Goal: Find contact information: Find contact information

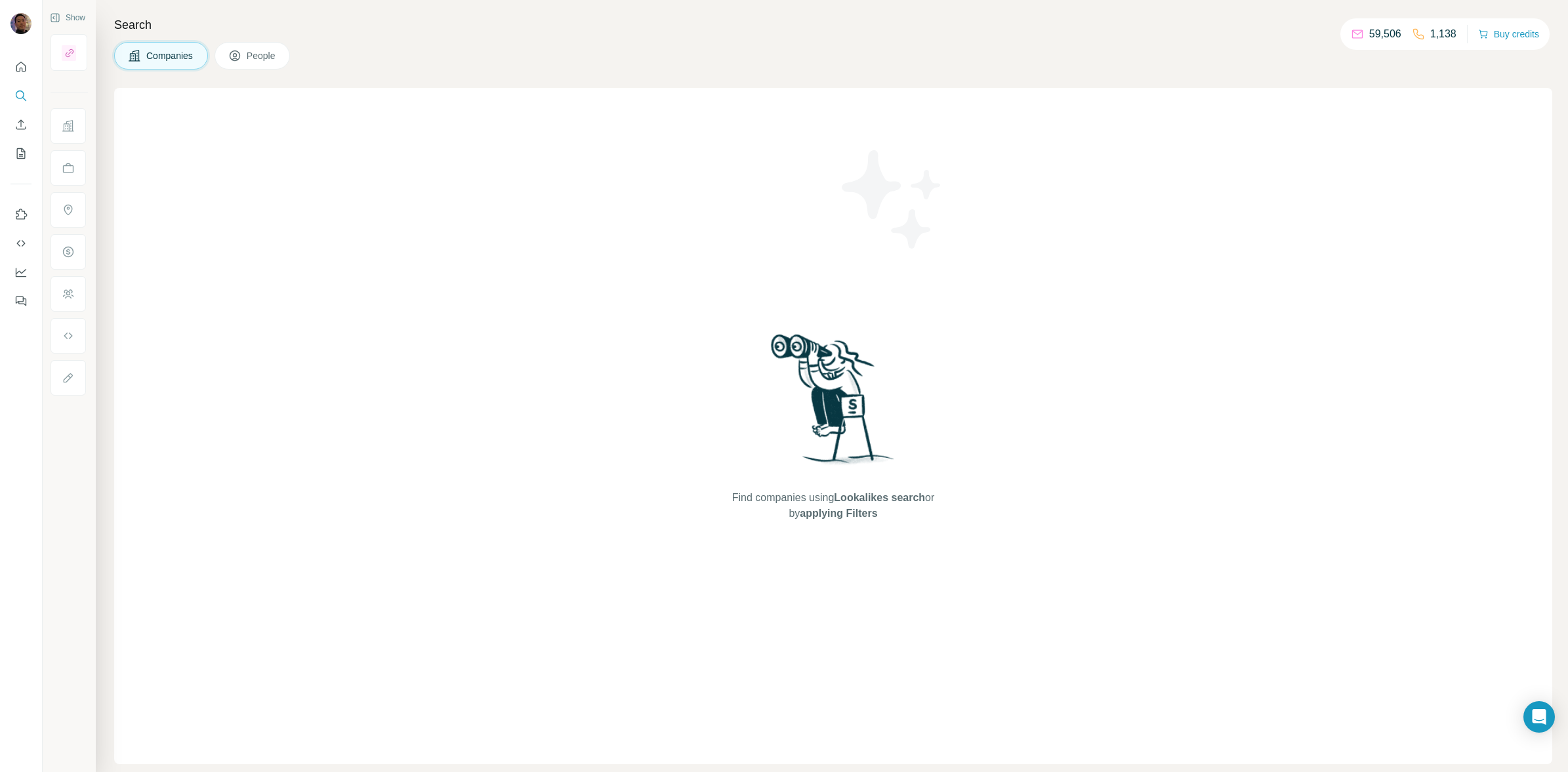
click at [341, 82] on div "Search Companies People Find companies using Lookalikes search or by applying F…" at bounding box center [832, 386] width 1472 height 772
click at [247, 51] on button "People" at bounding box center [252, 56] width 76 height 28
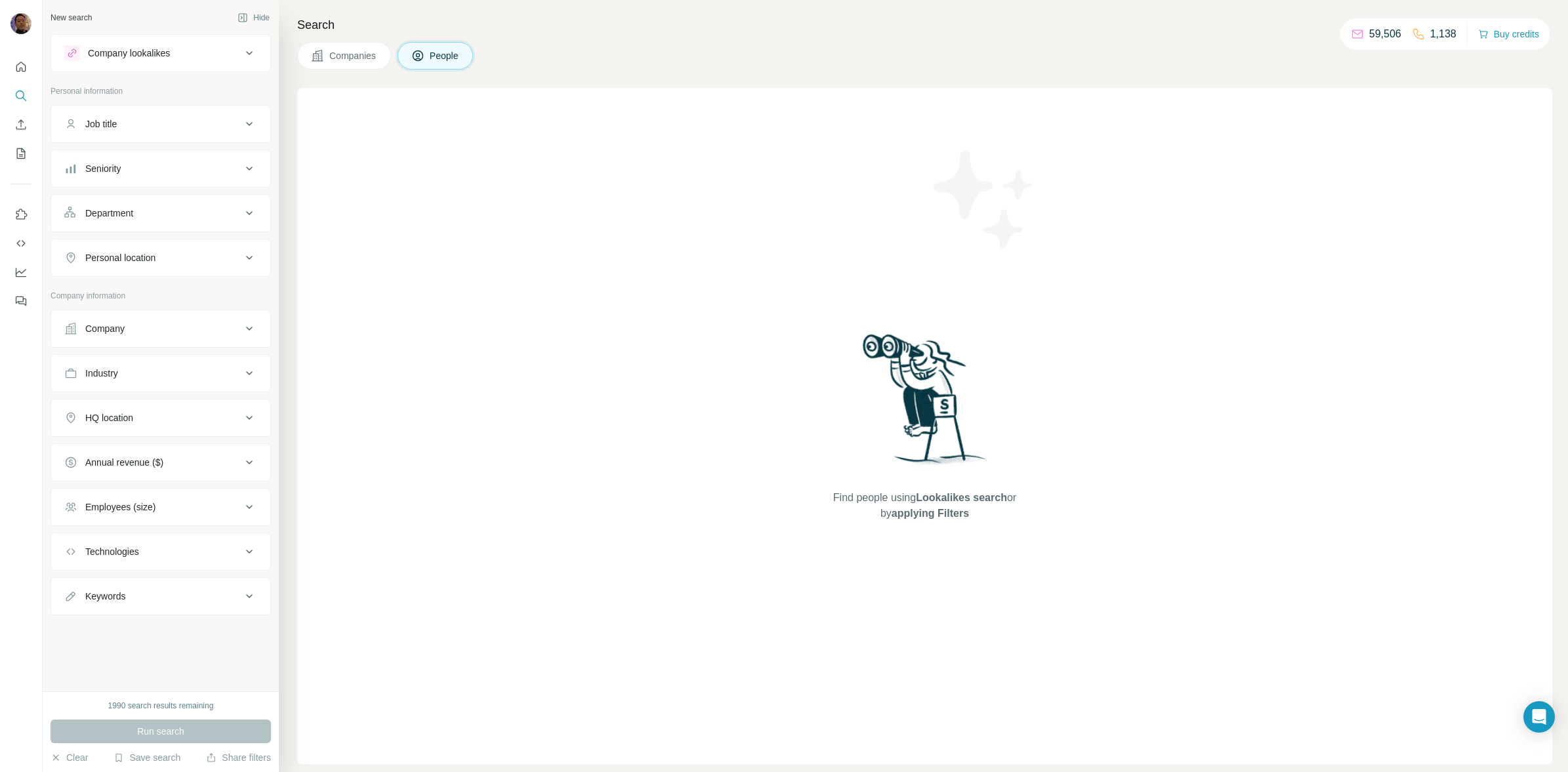
click at [164, 335] on div "Company" at bounding box center [152, 329] width 177 height 13
click at [172, 392] on input "text" at bounding box center [160, 386] width 193 height 24
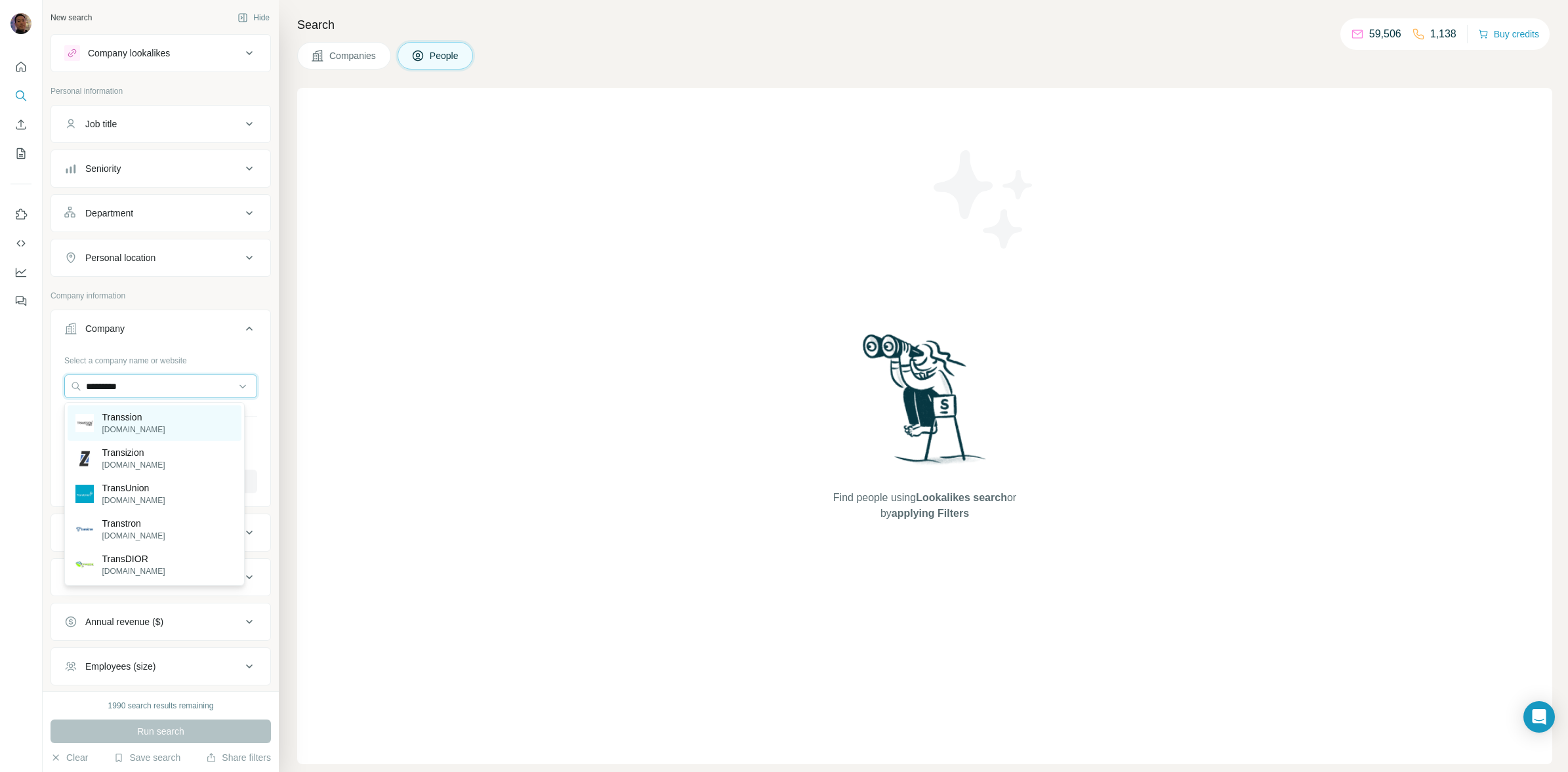
type input "*********"
click at [184, 430] on div "Transsion [DOMAIN_NAME]" at bounding box center [154, 422] width 173 height 35
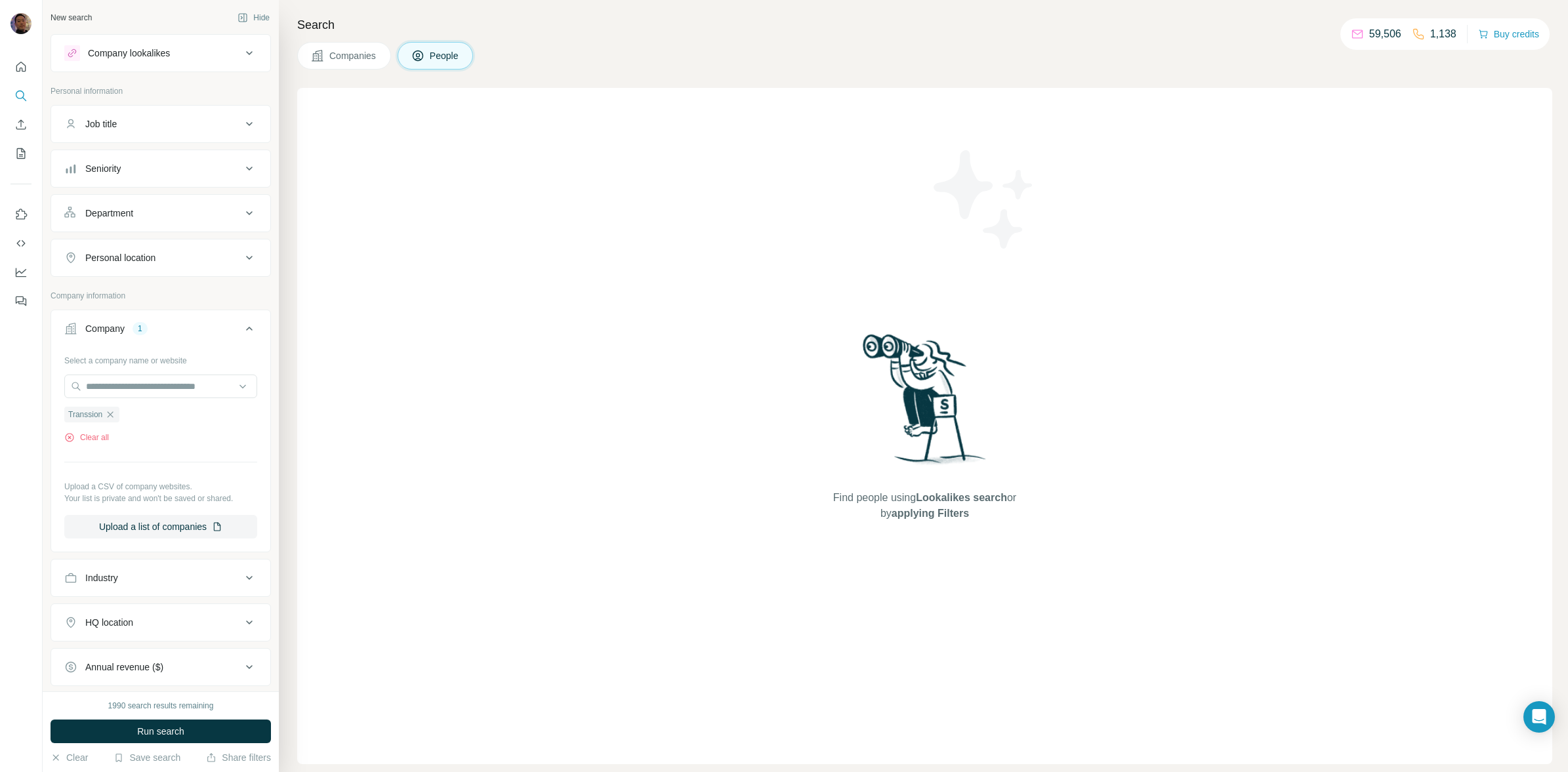
click at [185, 260] on div "Personal location" at bounding box center [152, 258] width 177 height 13
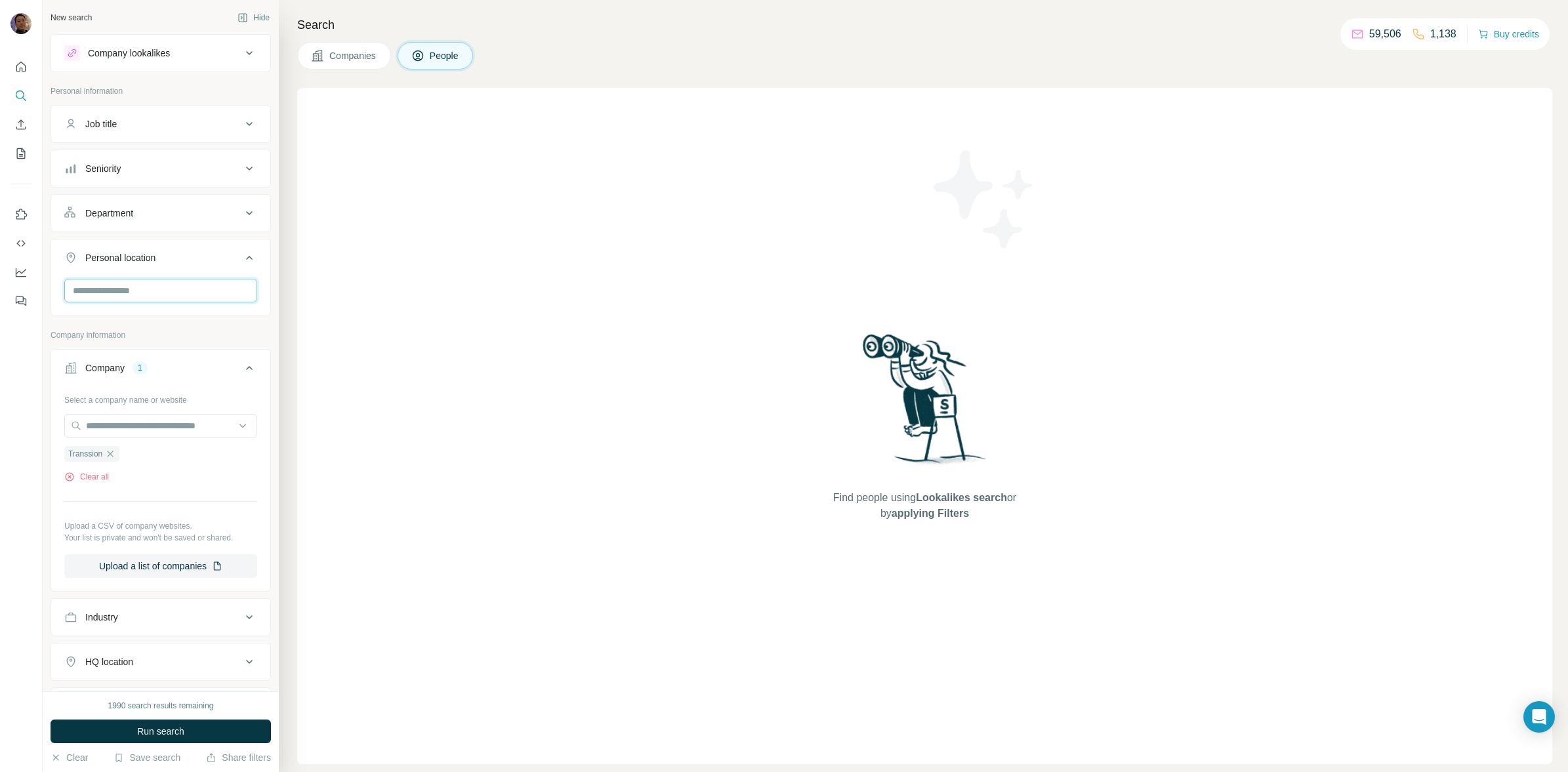
click at [126, 303] on input "text" at bounding box center [160, 290] width 193 height 24
type input "*****"
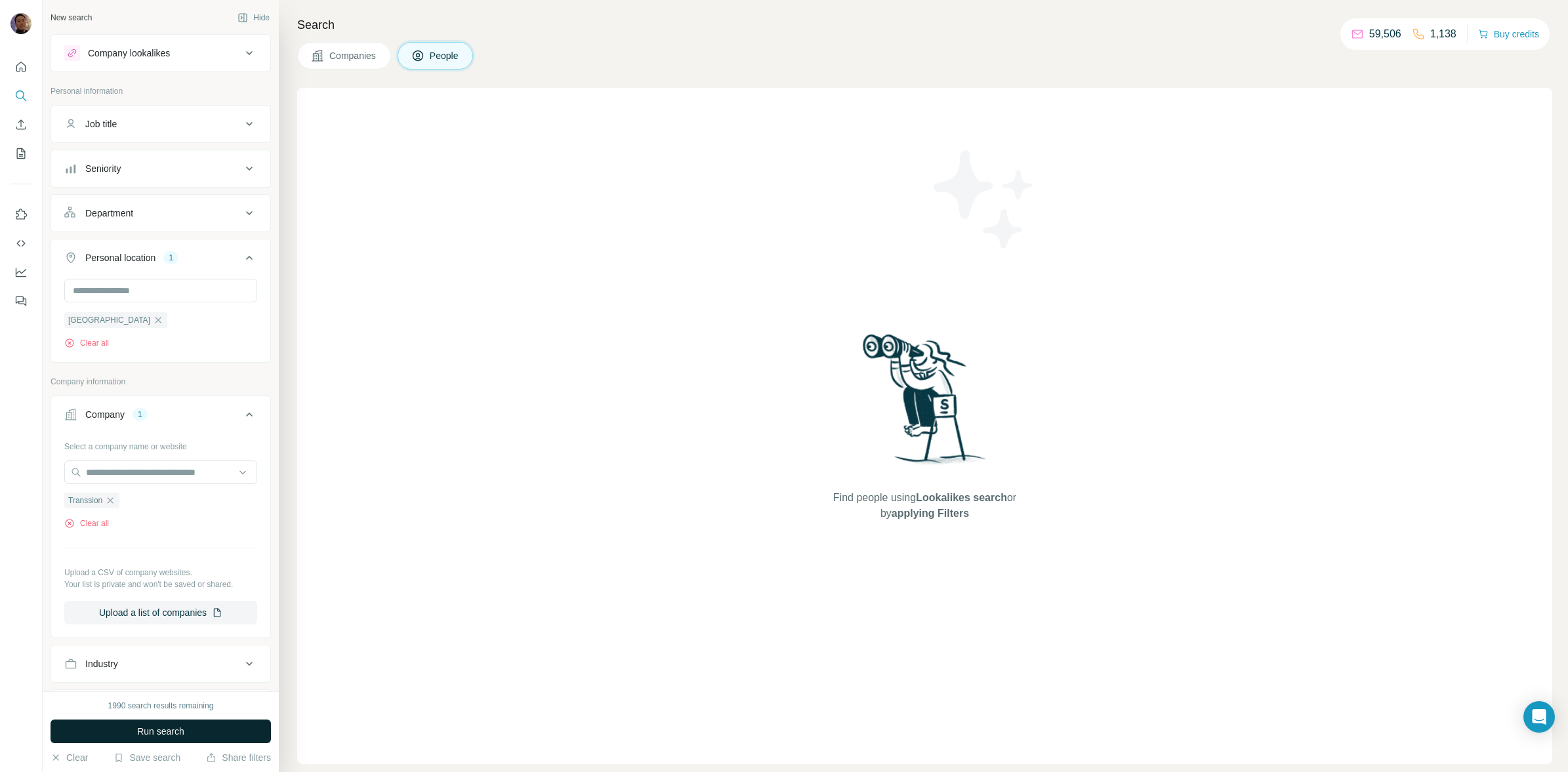
click at [191, 733] on button "Run search" at bounding box center [161, 731] width 220 height 24
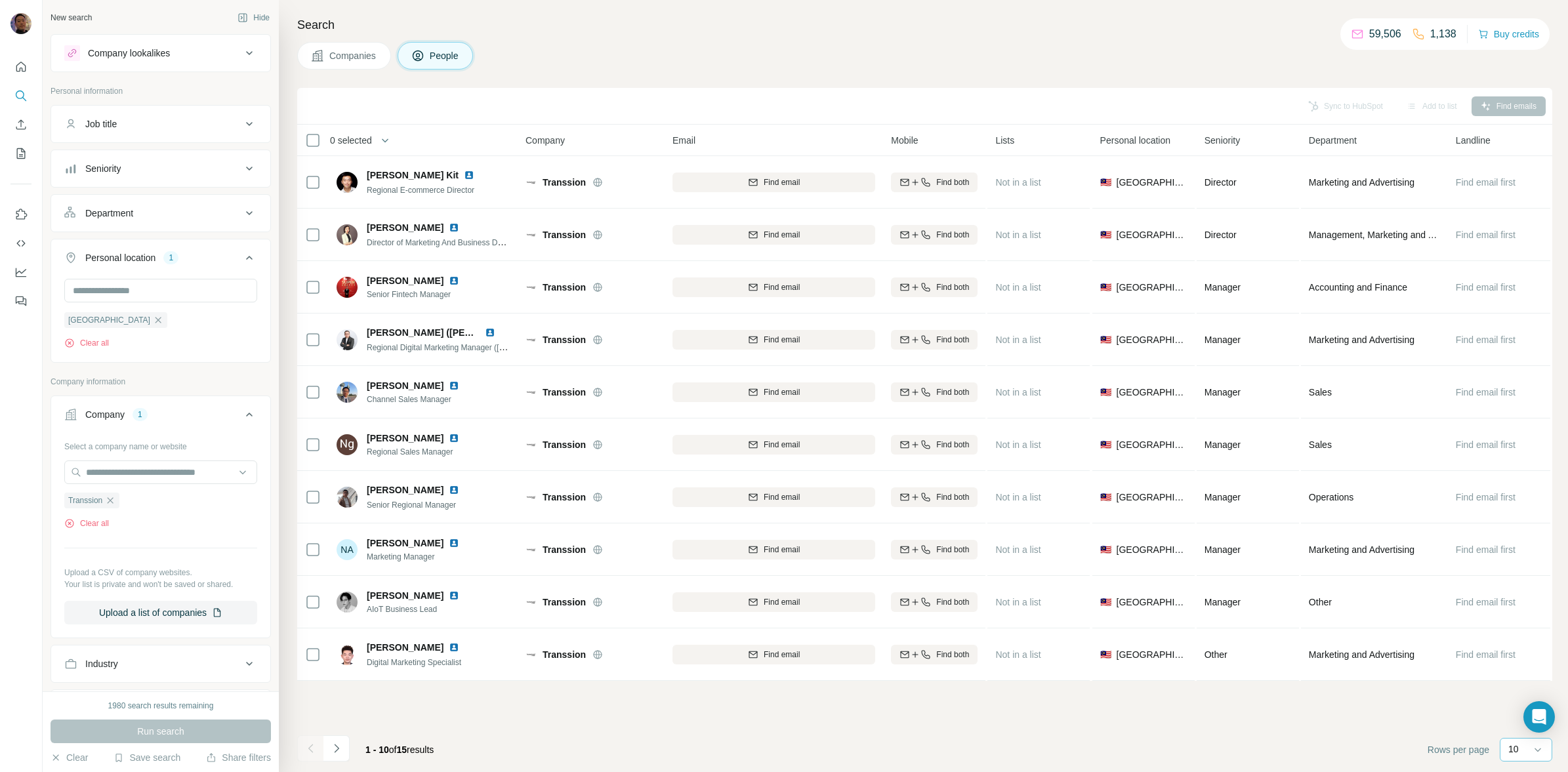
click at [1510, 749] on p "10" at bounding box center [1513, 749] width 11 height 13
click at [1524, 650] on div "60" at bounding box center [1526, 649] width 30 height 13
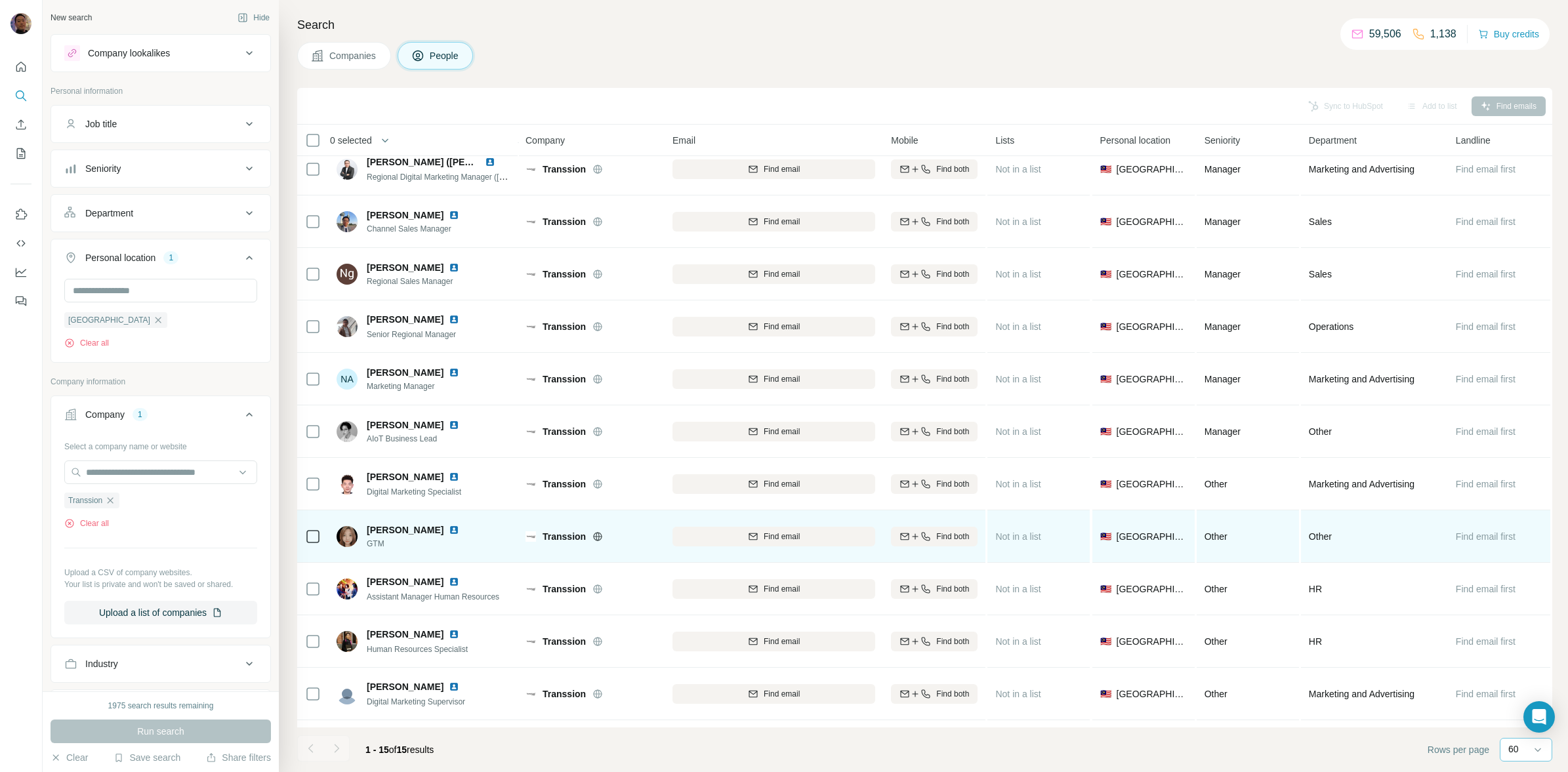
scroll to position [142, 0]
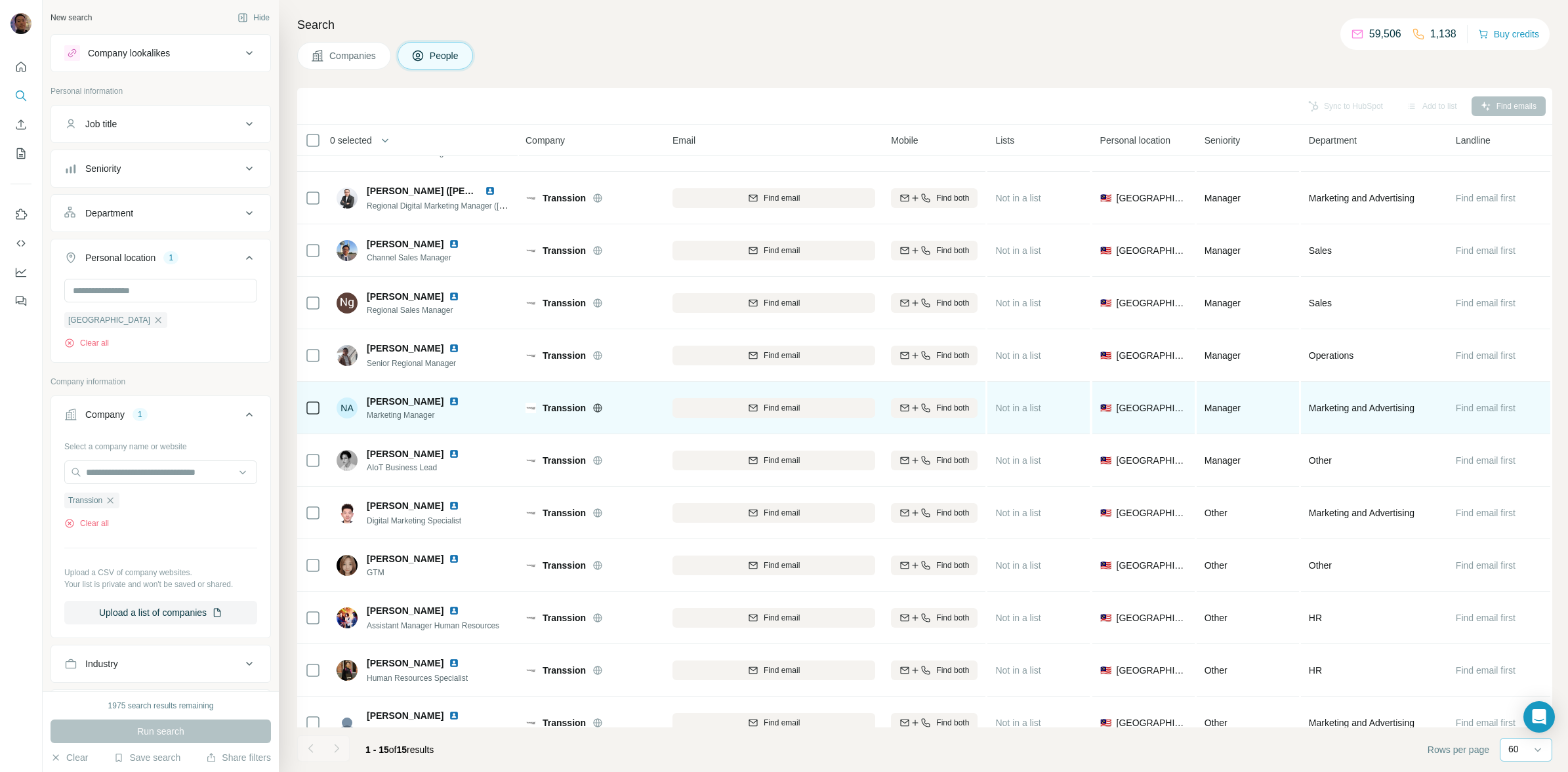
click at [459, 398] on img at bounding box center [453, 400] width 11 height 11
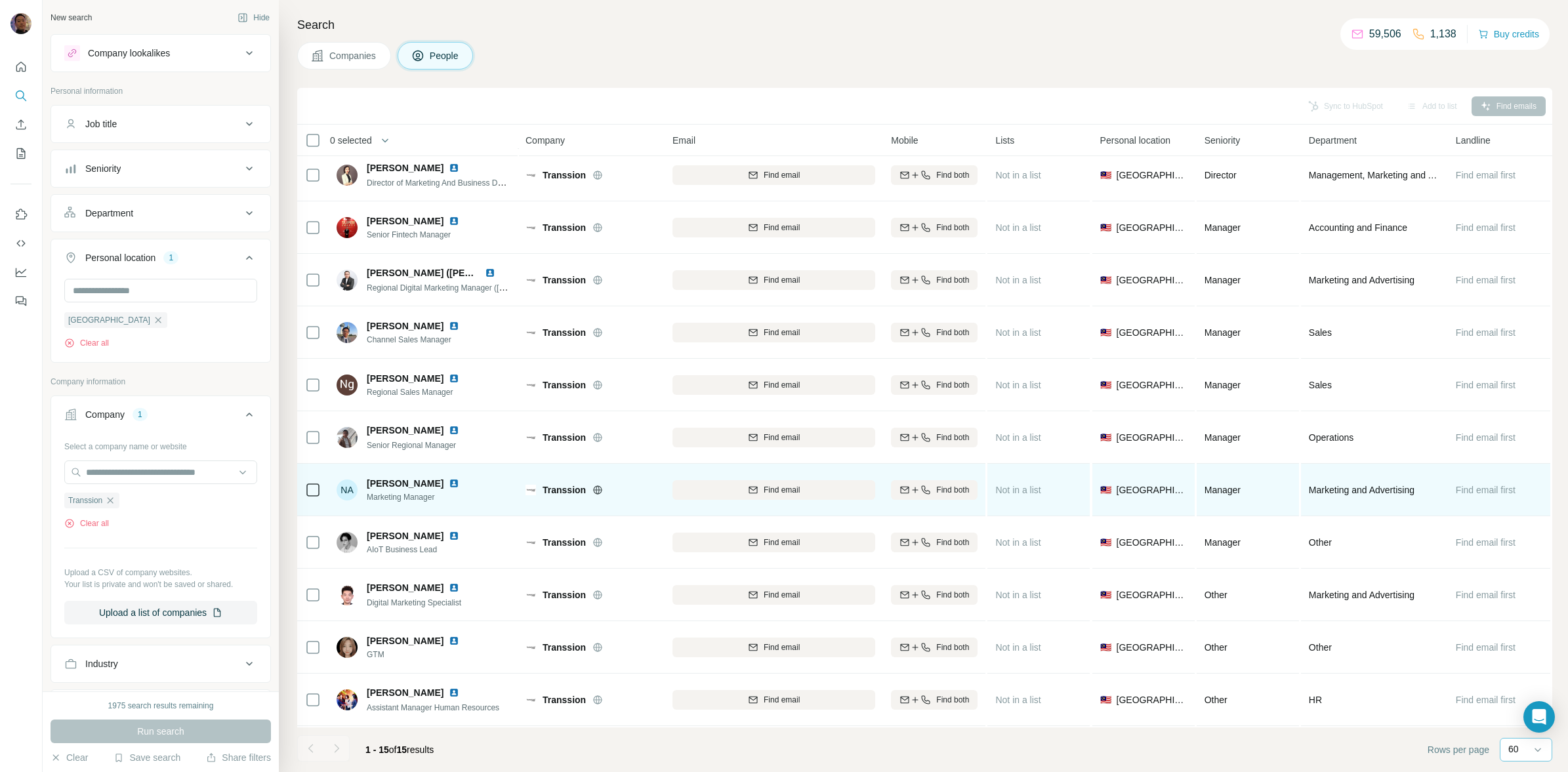
scroll to position [0, 0]
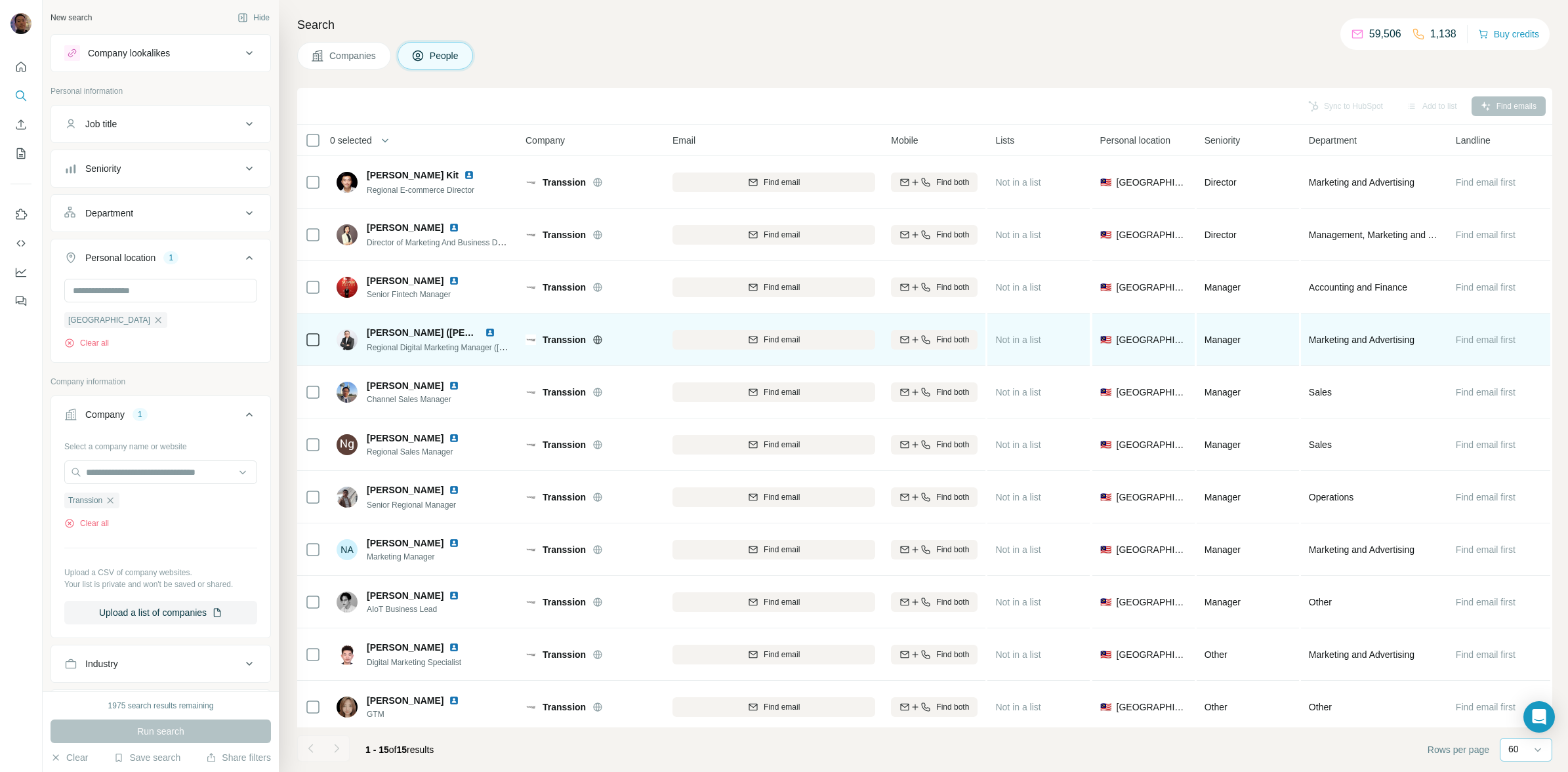
click at [490, 332] on img at bounding box center [490, 332] width 11 height 11
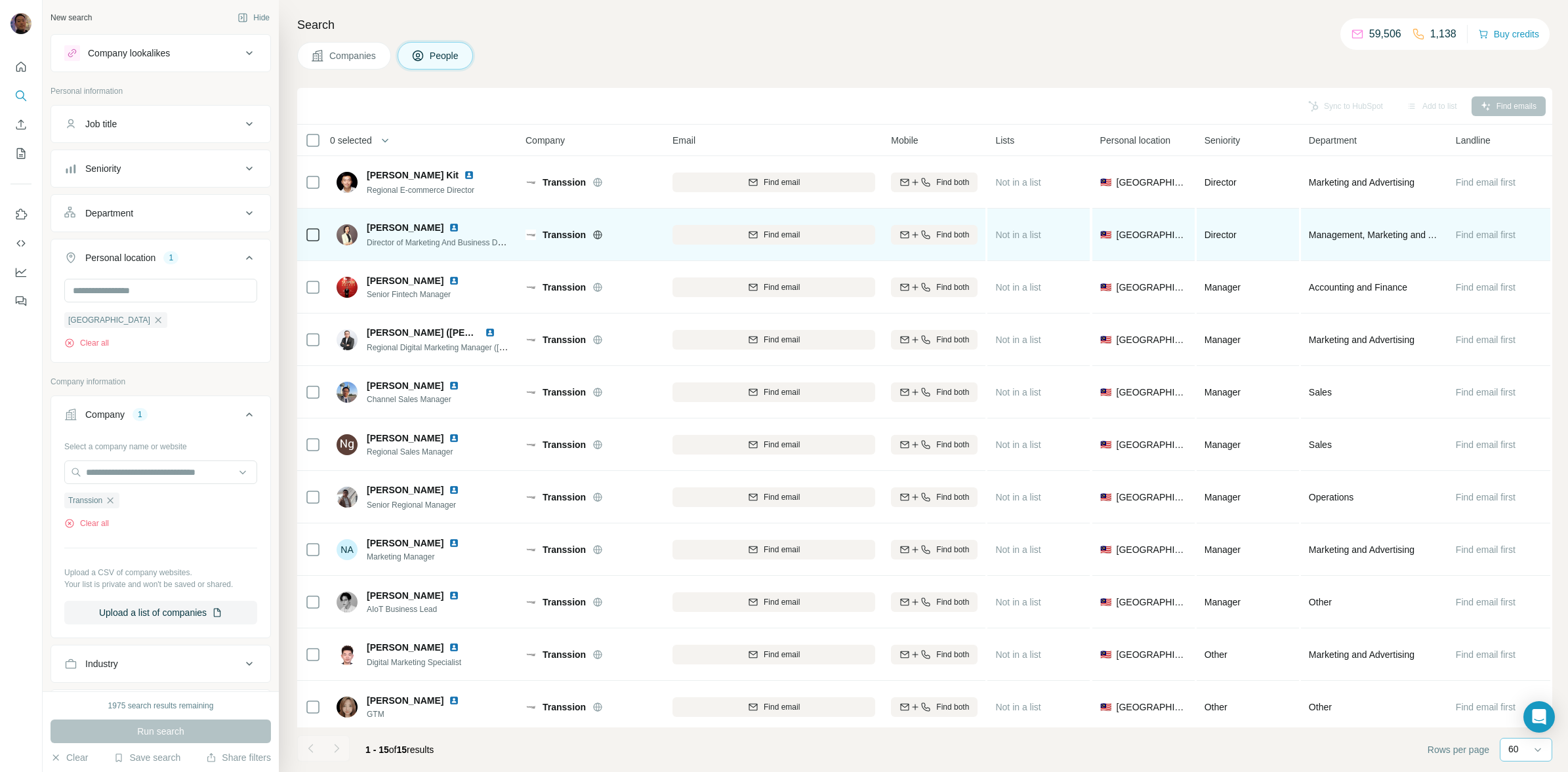
click at [449, 226] on img at bounding box center [453, 227] width 11 height 11
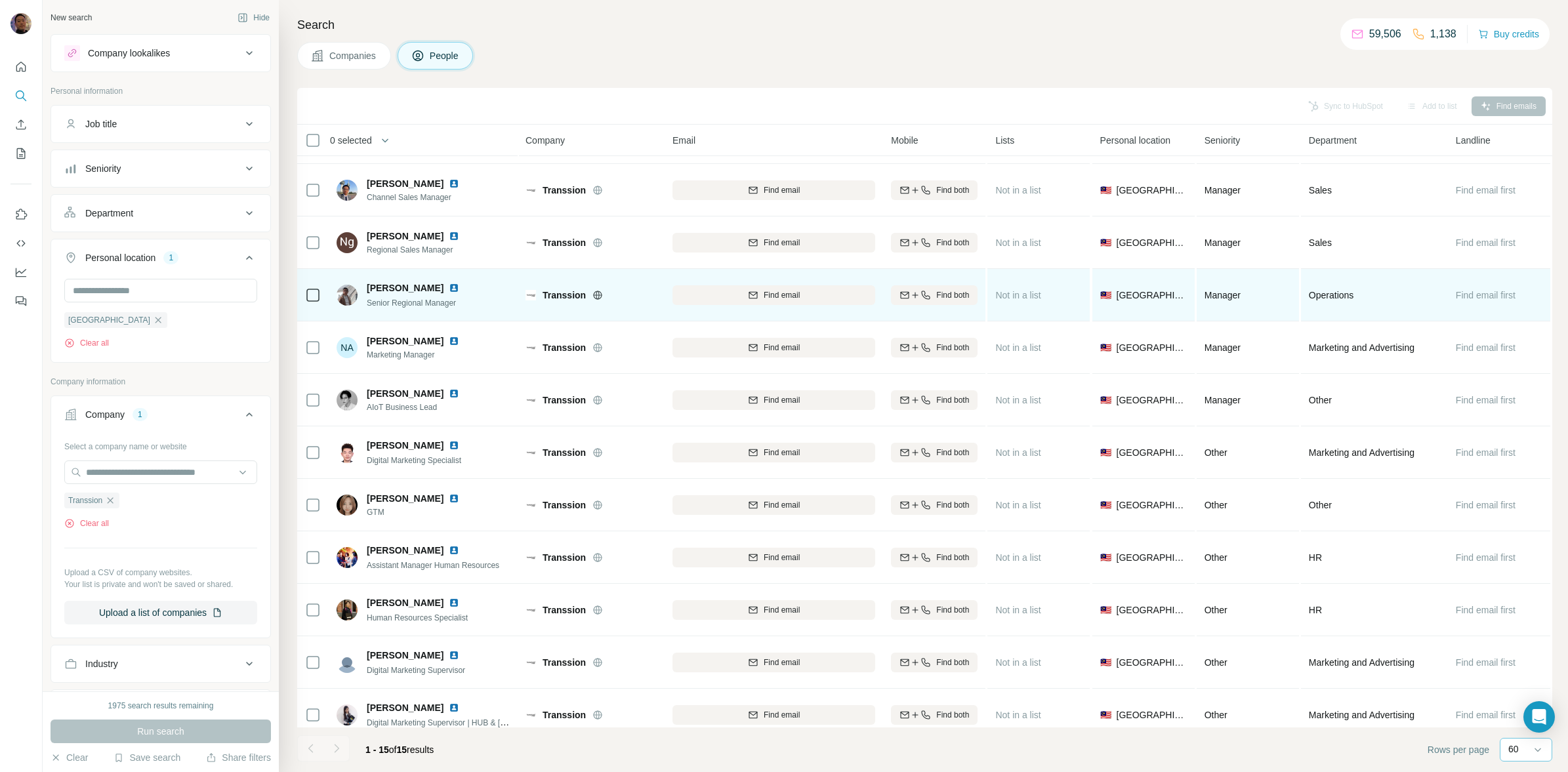
scroll to position [223, 0]
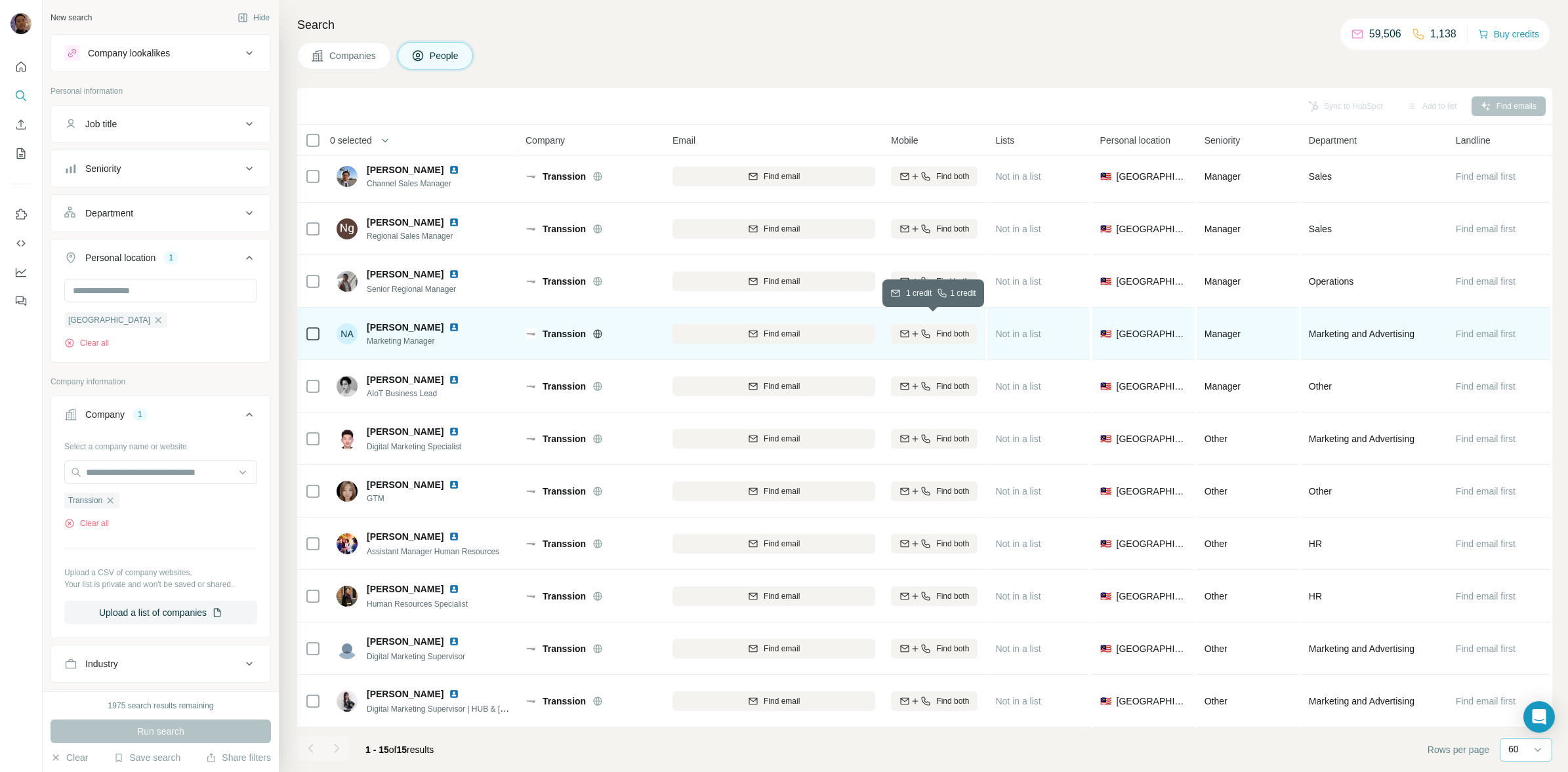
click at [945, 329] on span "Find both" at bounding box center [953, 333] width 33 height 11
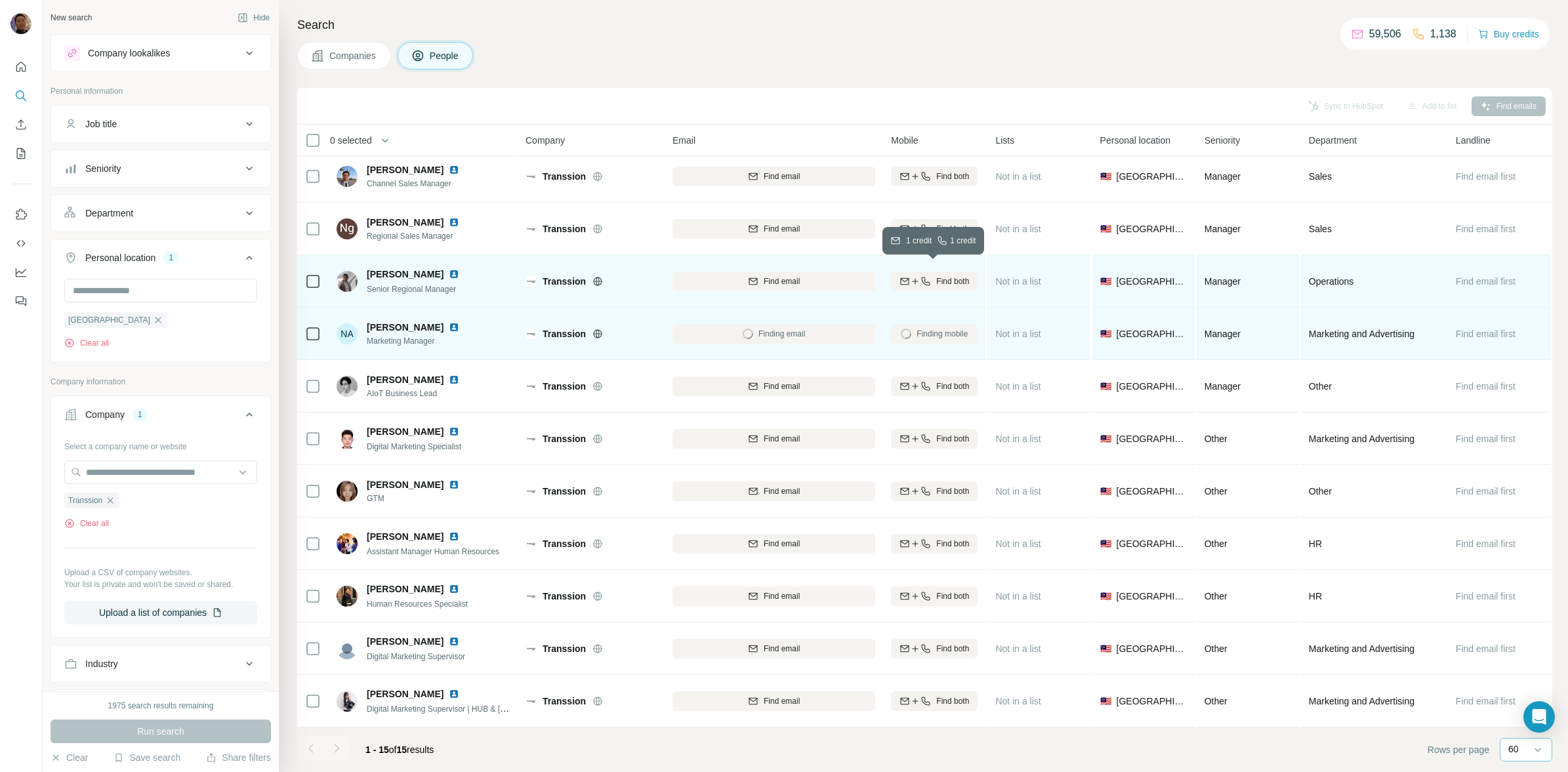
click at [952, 276] on span "Find both" at bounding box center [953, 282] width 33 height 11
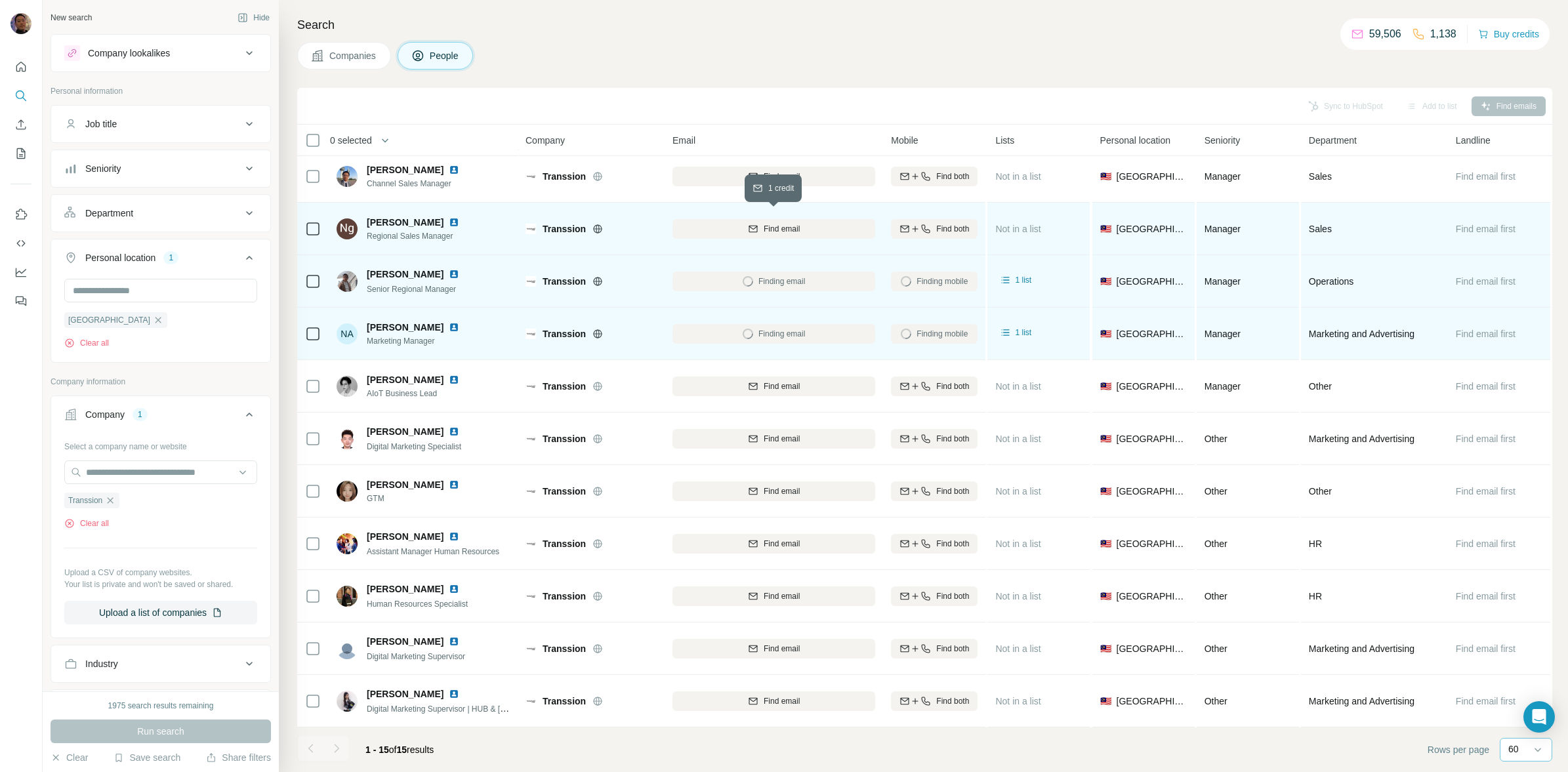
click at [853, 219] on button "Find email" at bounding box center [774, 229] width 203 height 20
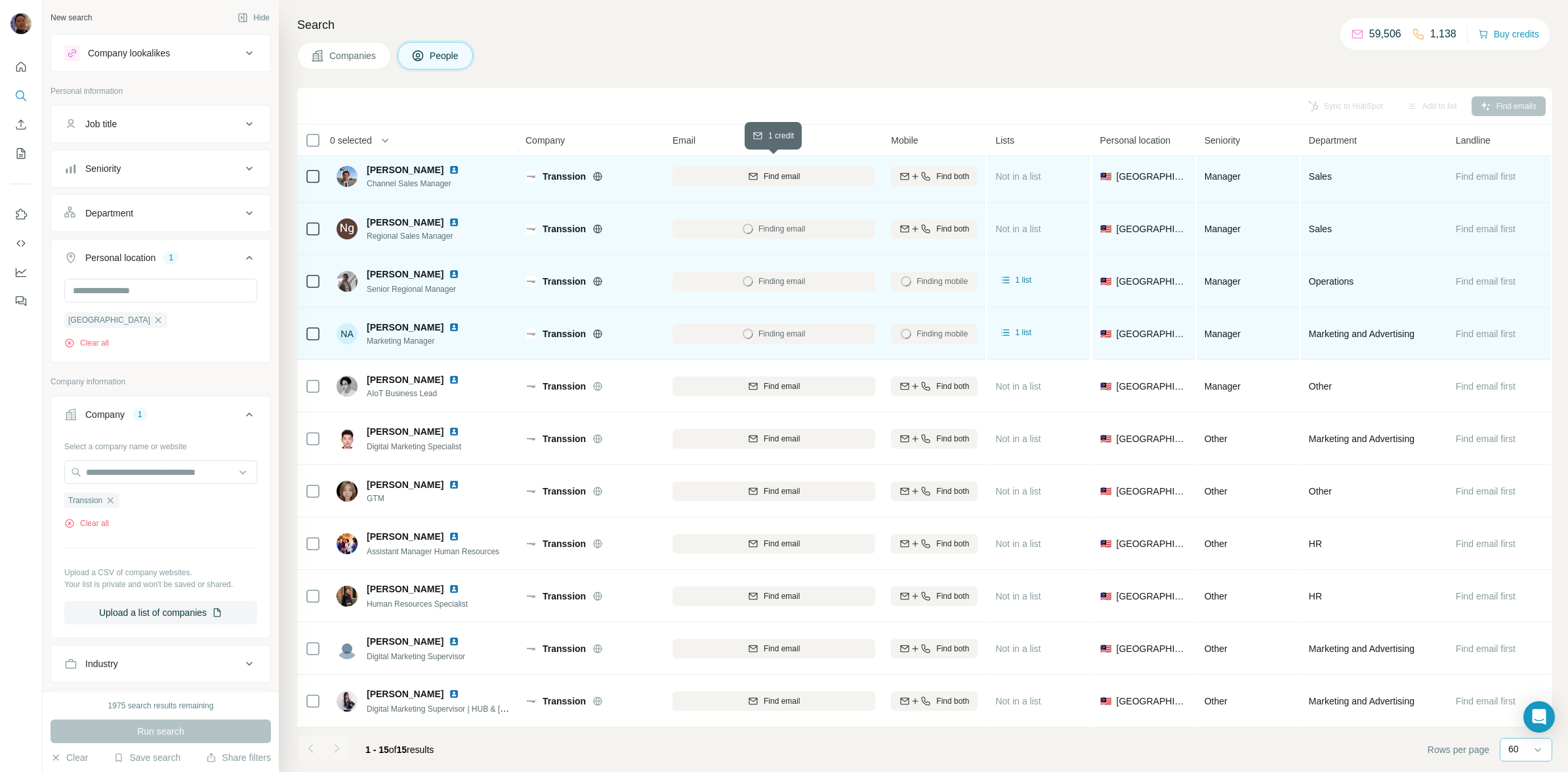
click at [841, 171] on div "Find email" at bounding box center [774, 176] width 203 height 11
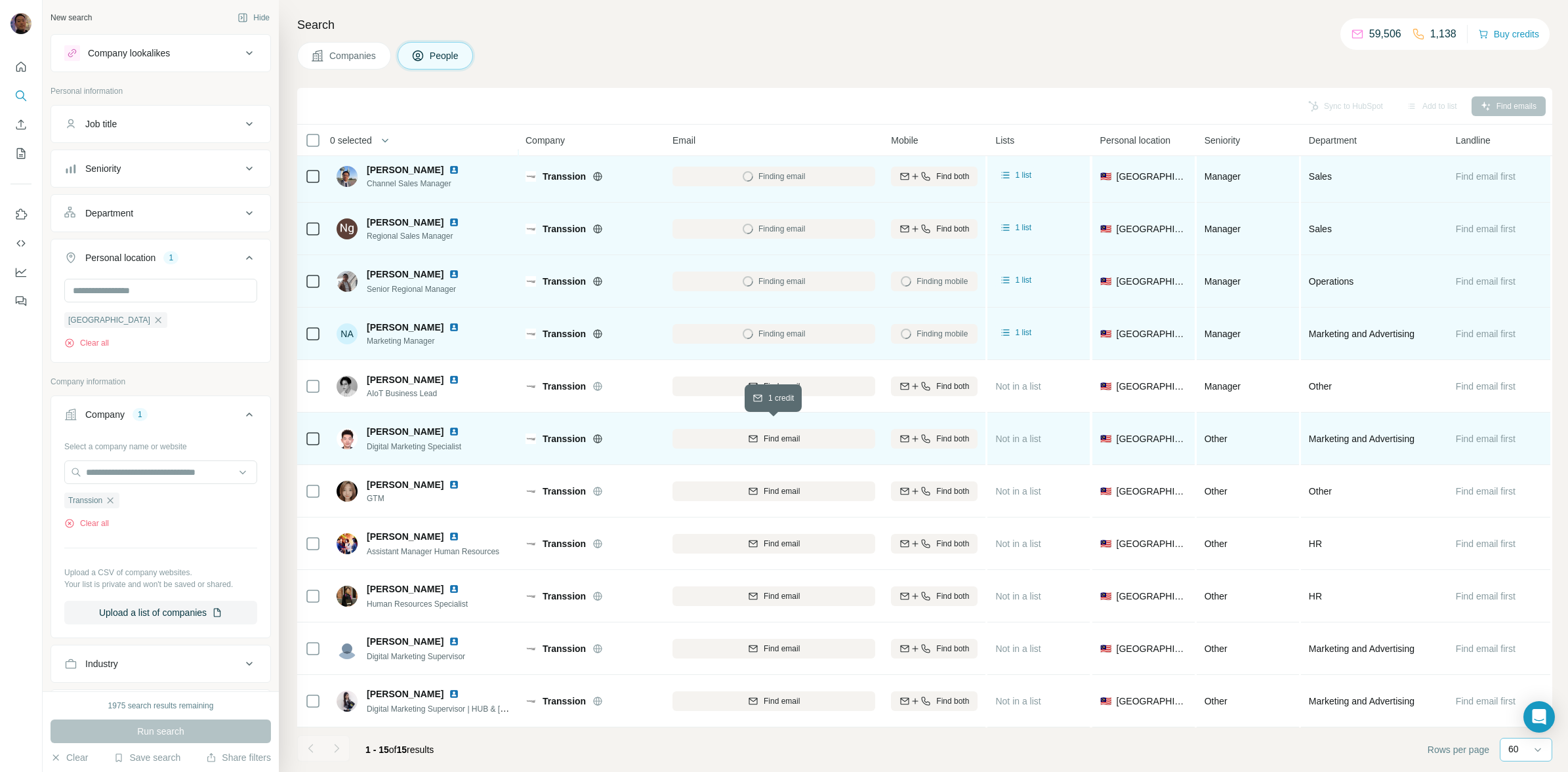
click at [814, 433] on div "Find email" at bounding box center [774, 439] width 203 height 11
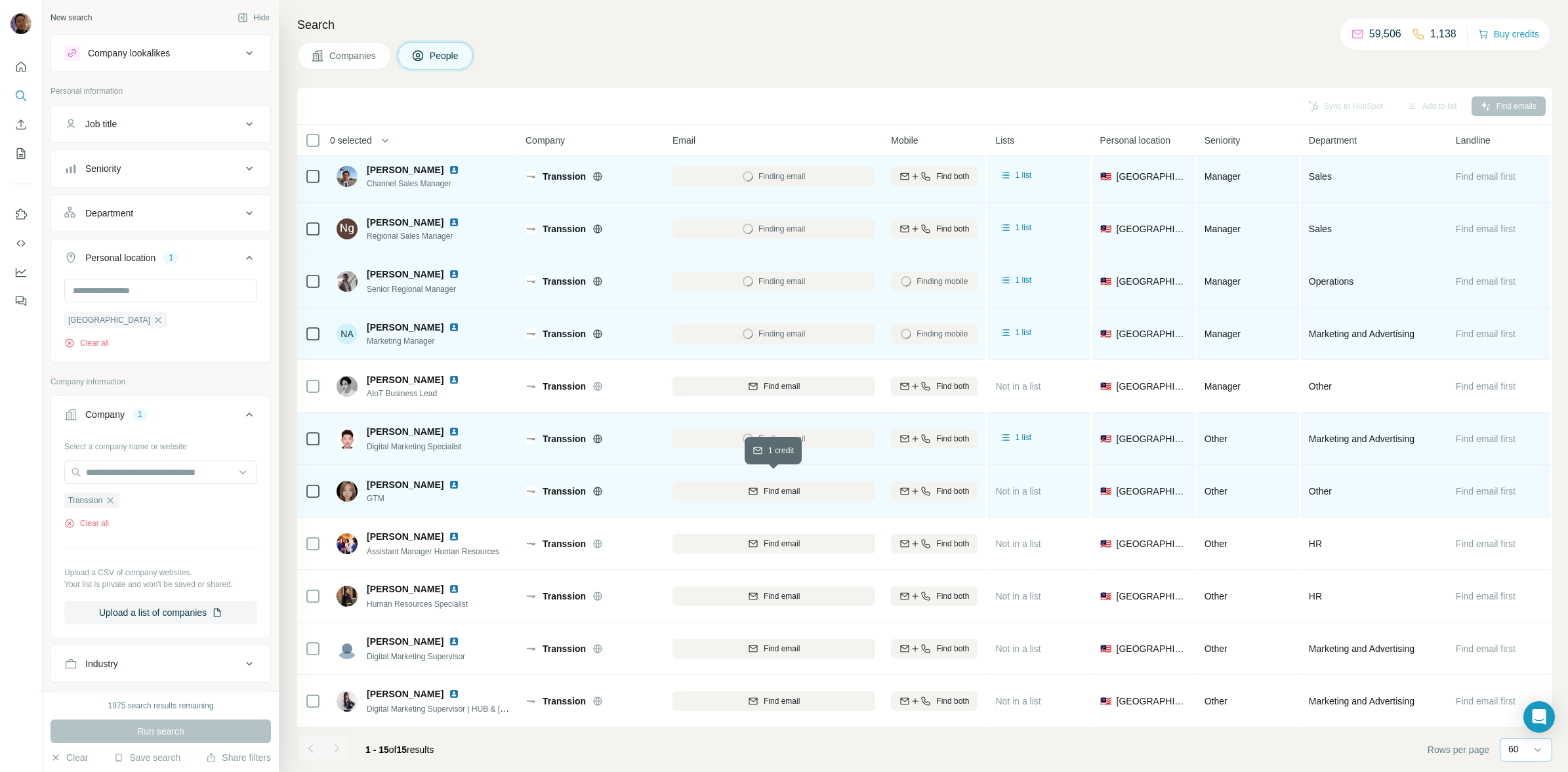
click at [804, 486] on div "Find email" at bounding box center [774, 491] width 203 height 11
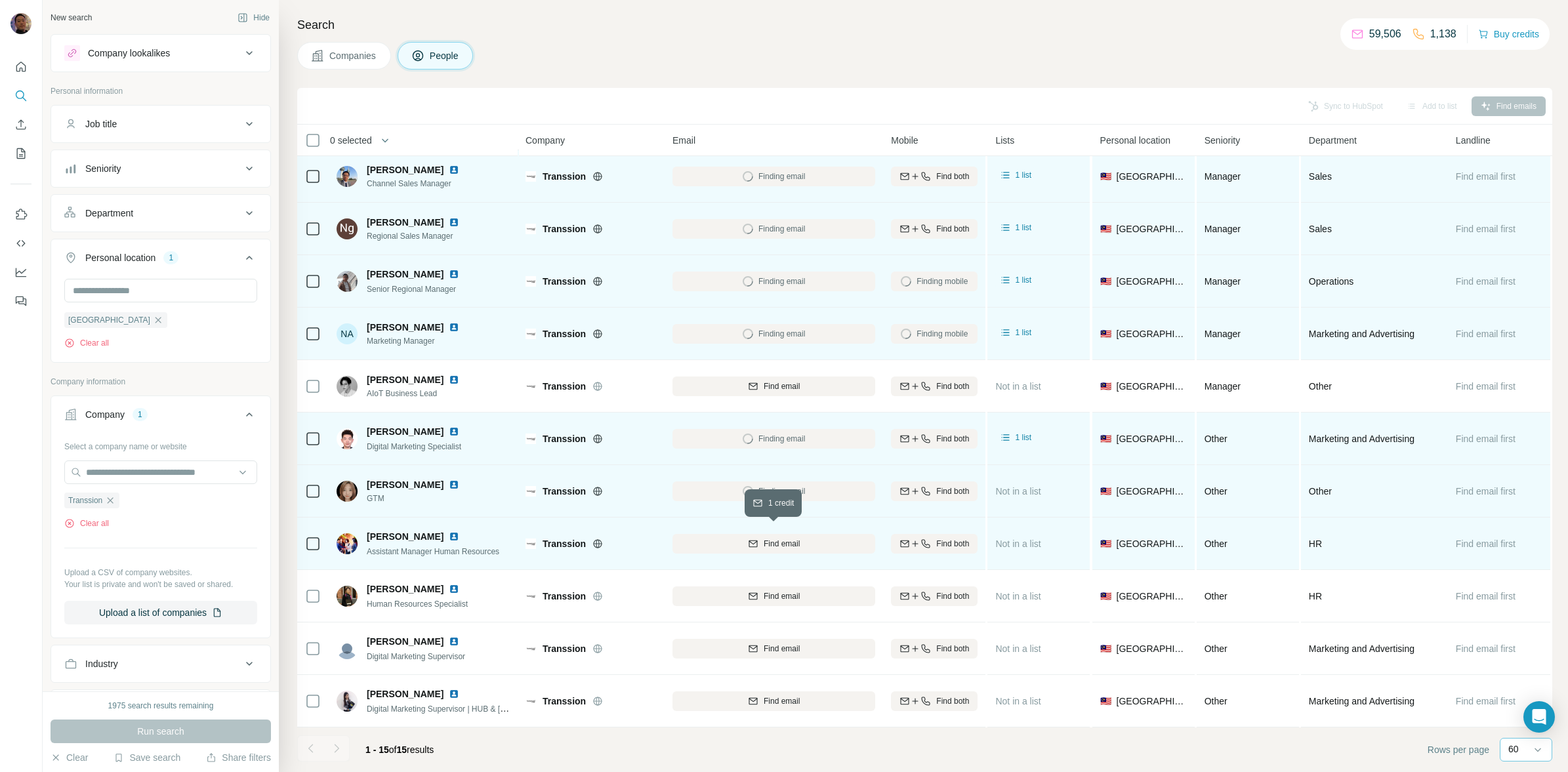
drag, startPoint x: 801, startPoint y: 534, endPoint x: 802, endPoint y: 544, distance: 10.0
click at [801, 537] on div "Find email" at bounding box center [774, 543] width 203 height 11
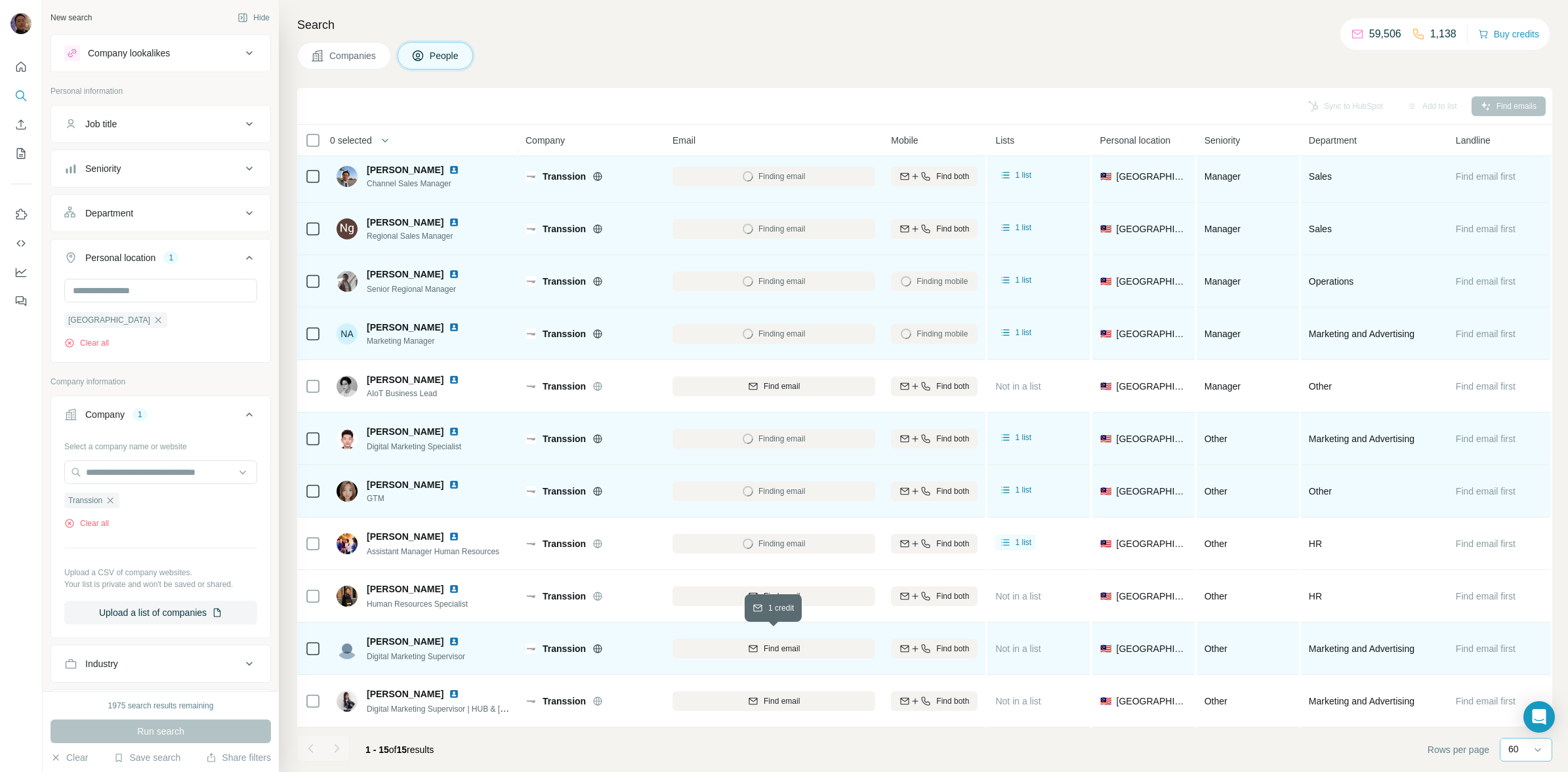
click at [857, 643] on div "Find email" at bounding box center [774, 648] width 203 height 11
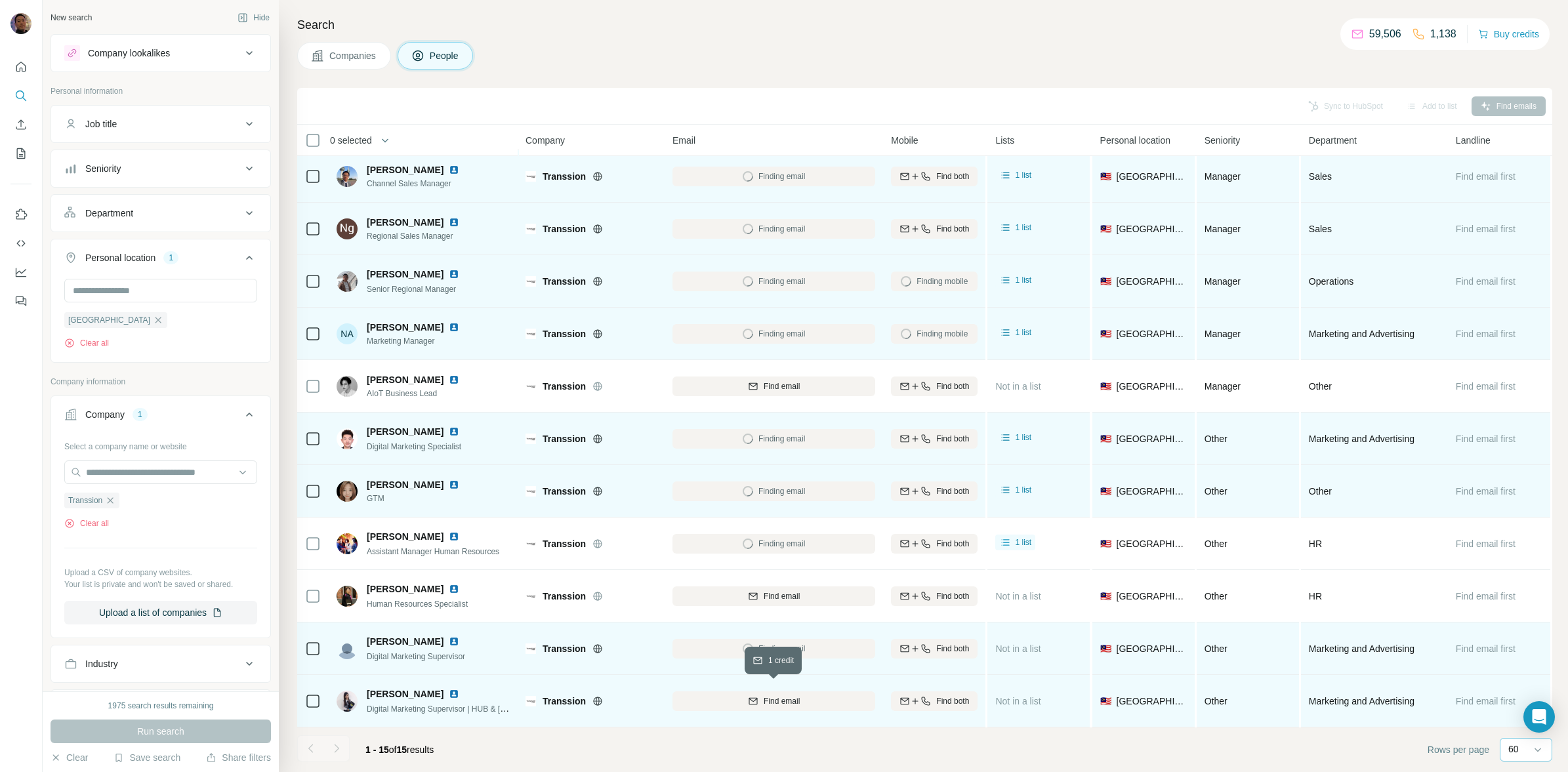
click at [823, 695] on div "Find email" at bounding box center [774, 701] width 203 height 11
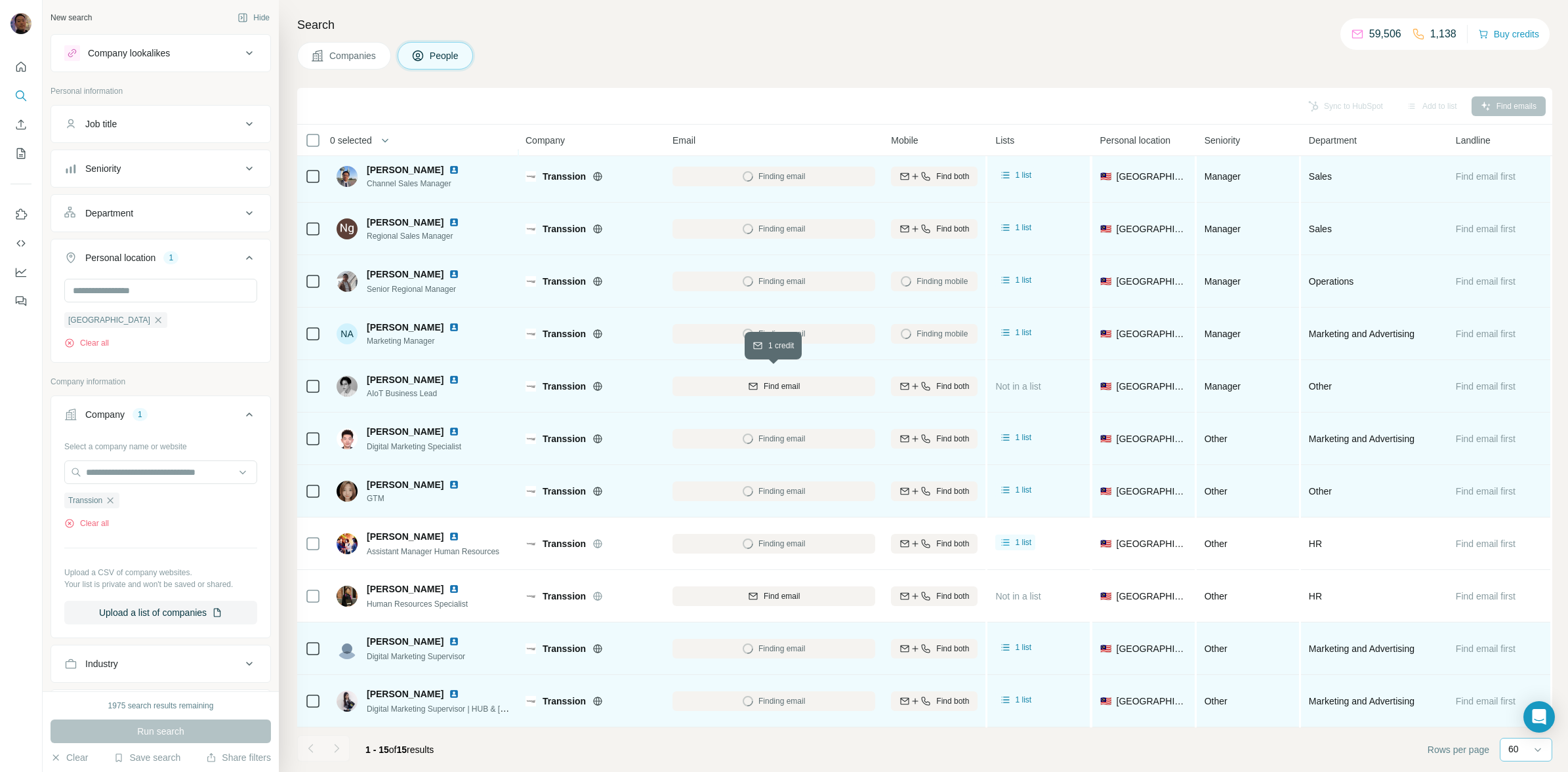
click at [835, 380] on div "Find email" at bounding box center [774, 386] width 203 height 11
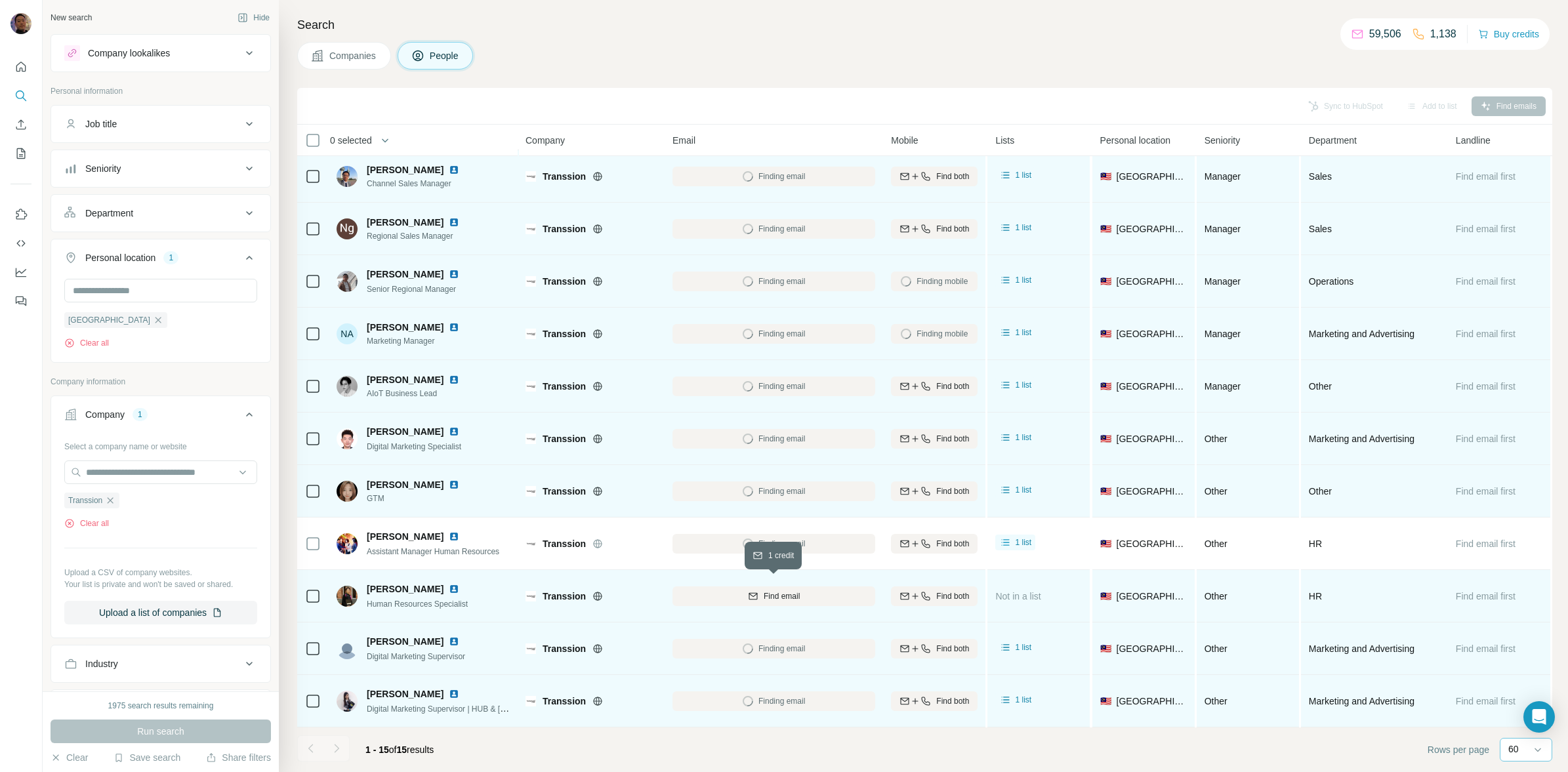
click at [814, 590] on div "Find email" at bounding box center [774, 596] width 203 height 11
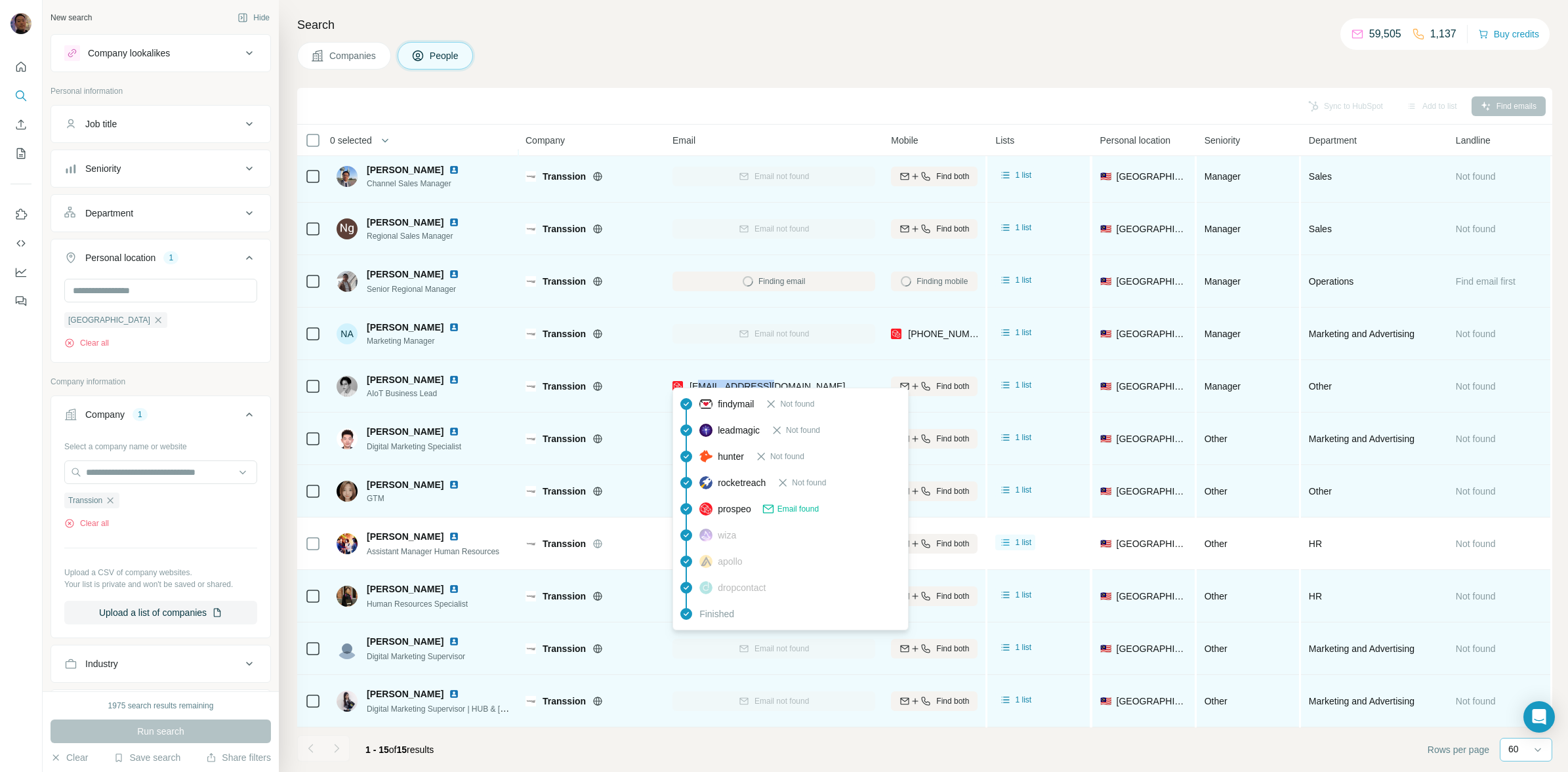
drag, startPoint x: 792, startPoint y: 375, endPoint x: 700, endPoint y: 378, distance: 92.0
click at [700, 378] on div "[EMAIL_ADDRESS][DOMAIN_NAME]" at bounding box center [774, 386] width 203 height 36
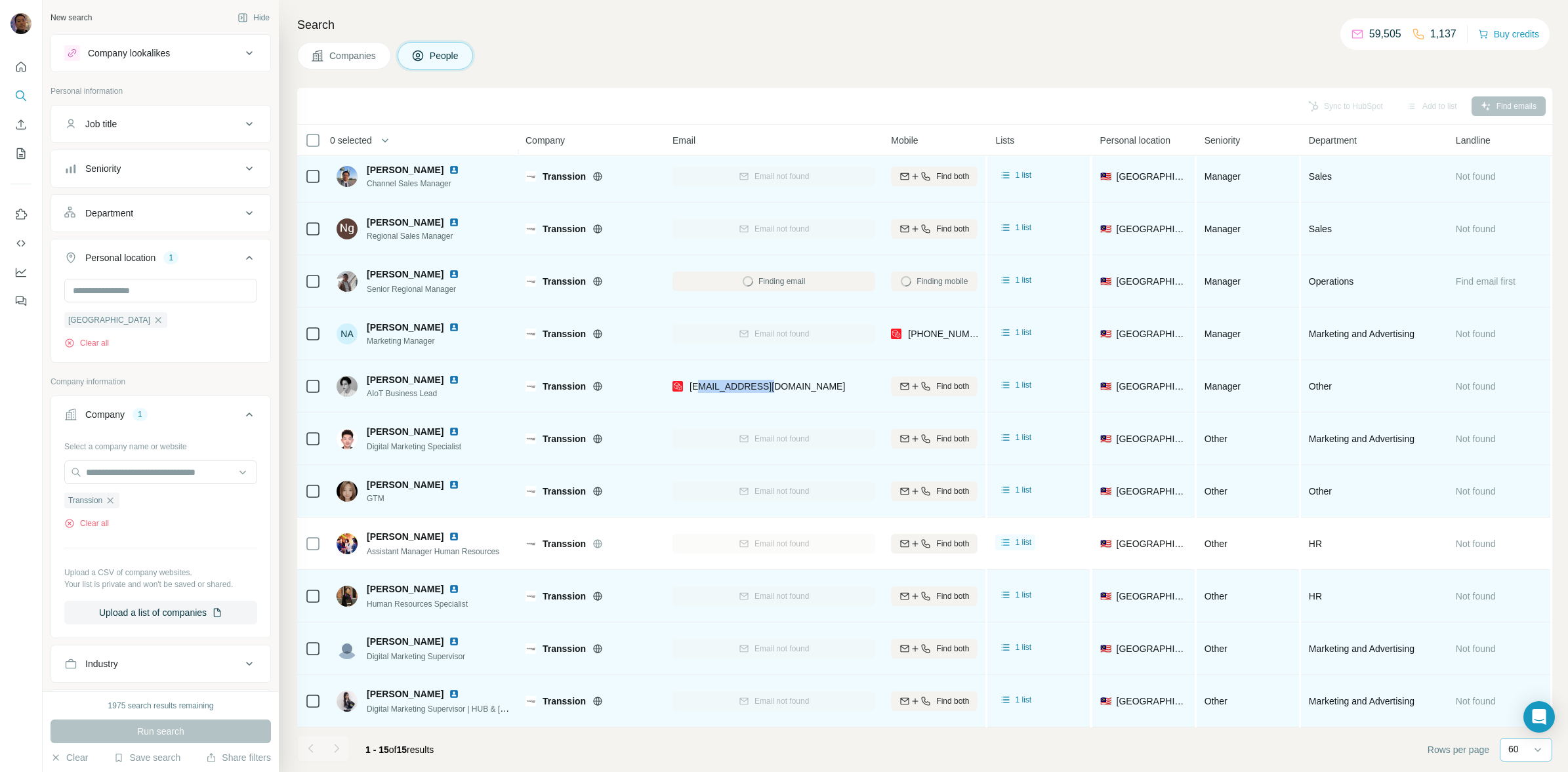
copy span "@[DOMAIN_NAME]"
